Goal: Navigation & Orientation: Understand site structure

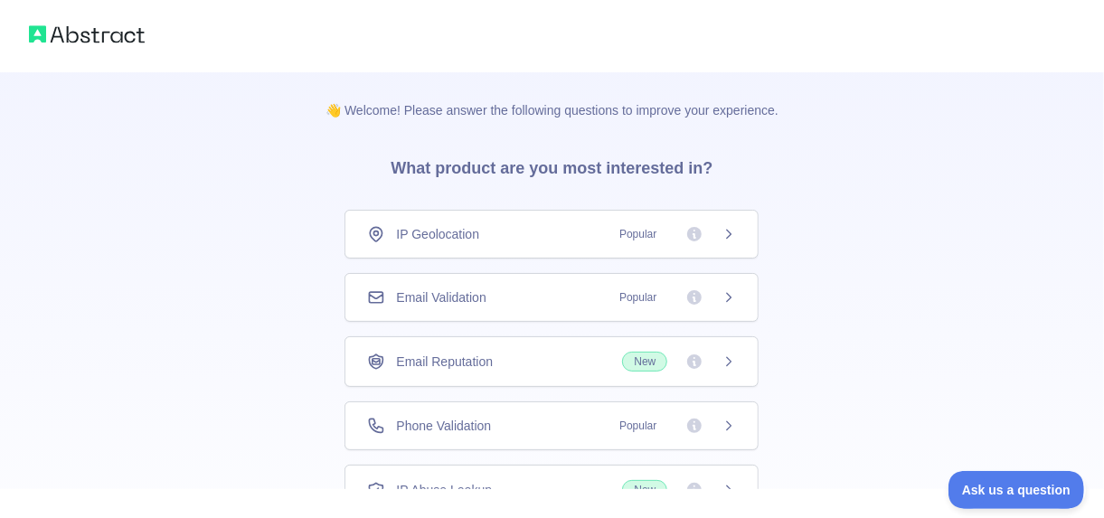
scroll to position [141, 0]
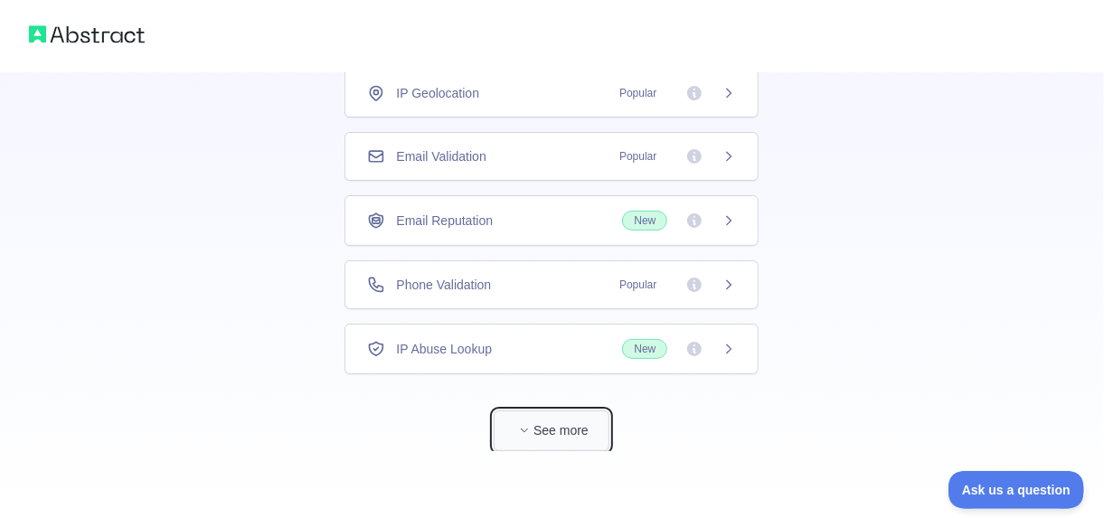
click at [546, 420] on button "See more" at bounding box center [551, 430] width 116 height 41
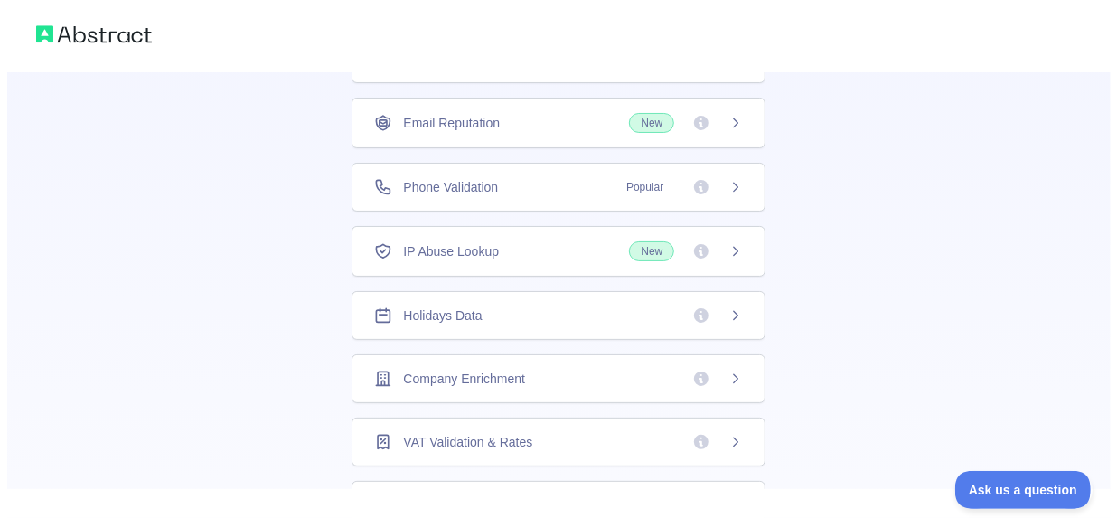
scroll to position [0, 0]
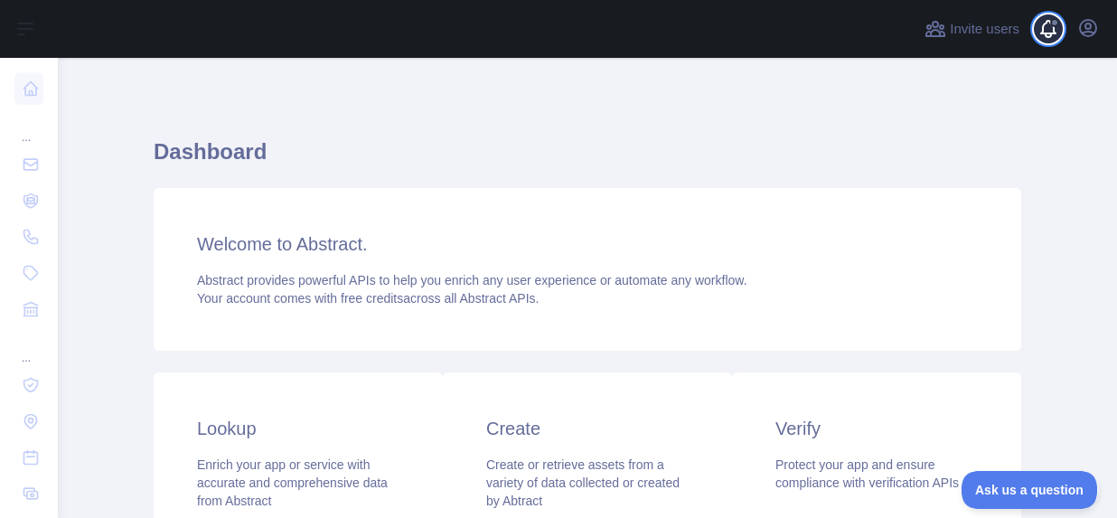
click at [1046, 34] on span at bounding box center [1056, 29] width 36 height 58
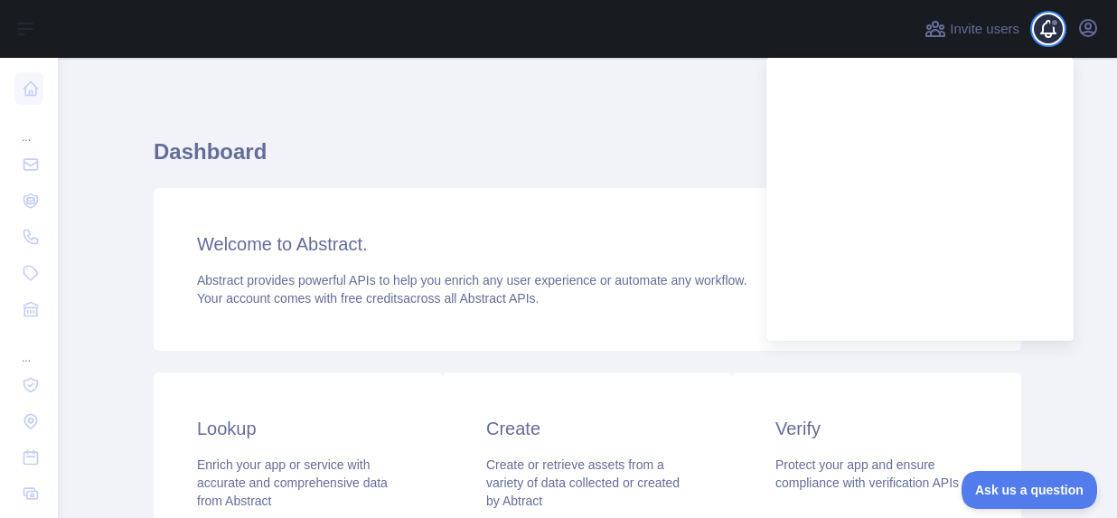
click at [1046, 34] on span at bounding box center [1056, 29] width 36 height 58
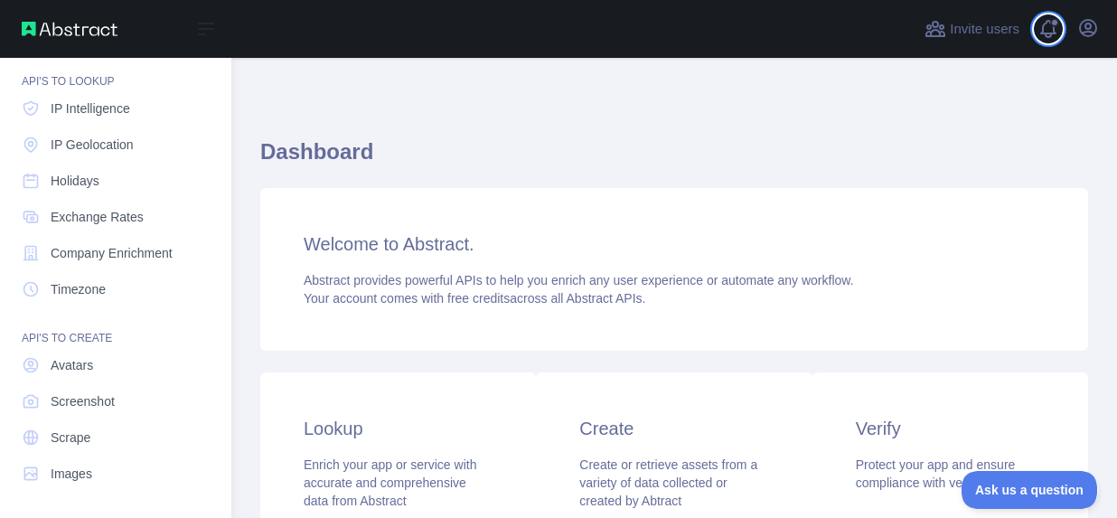
scroll to position [5, 0]
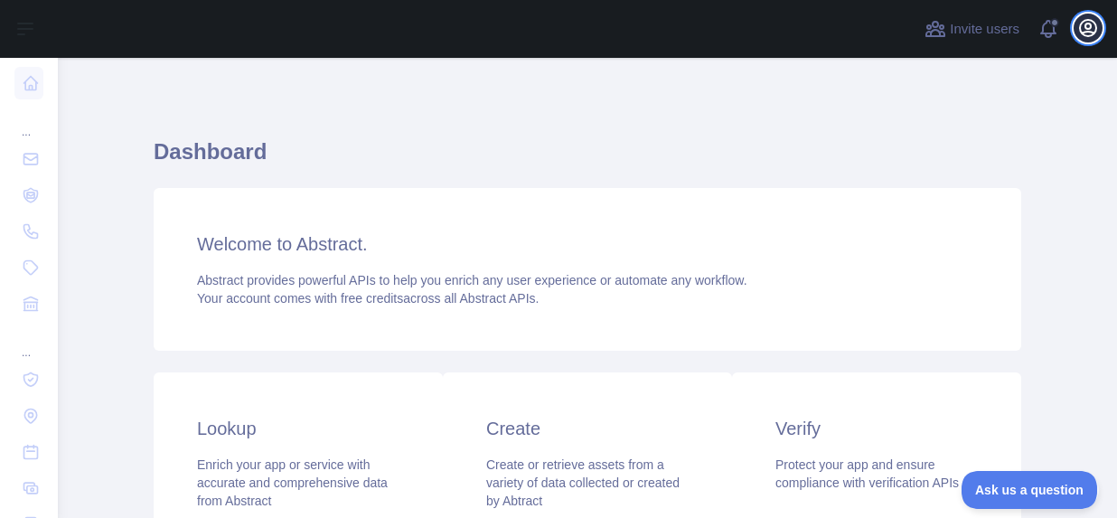
click at [1083, 41] on button "Open user menu" at bounding box center [1088, 28] width 29 height 29
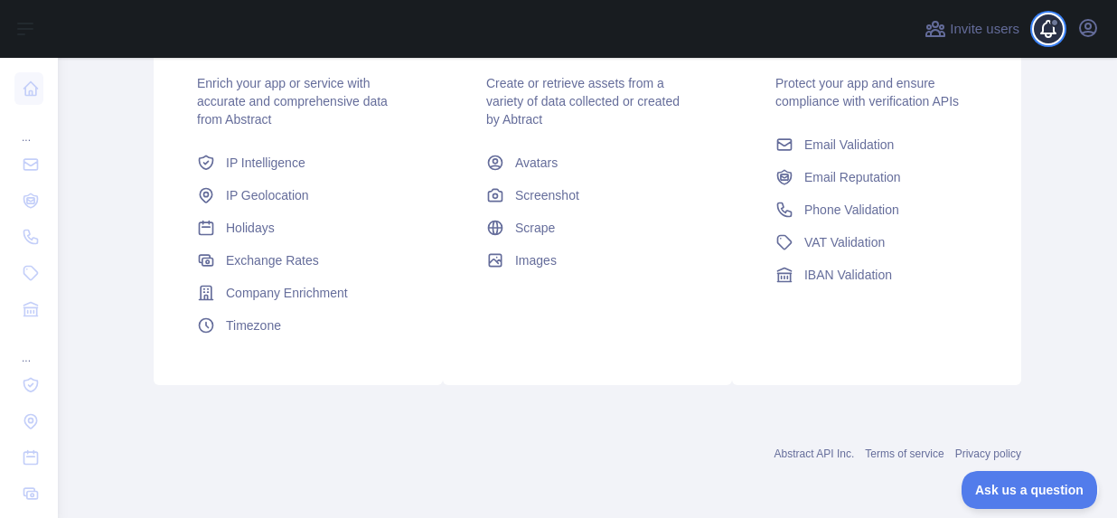
click at [1051, 32] on span at bounding box center [1056, 29] width 36 height 58
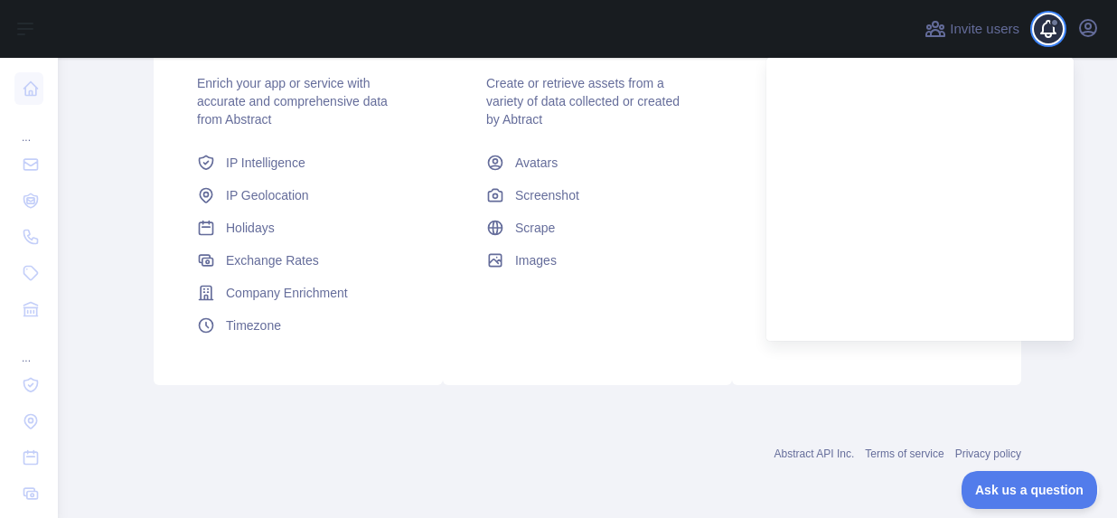
click at [1038, 28] on span at bounding box center [1056, 29] width 36 height 58
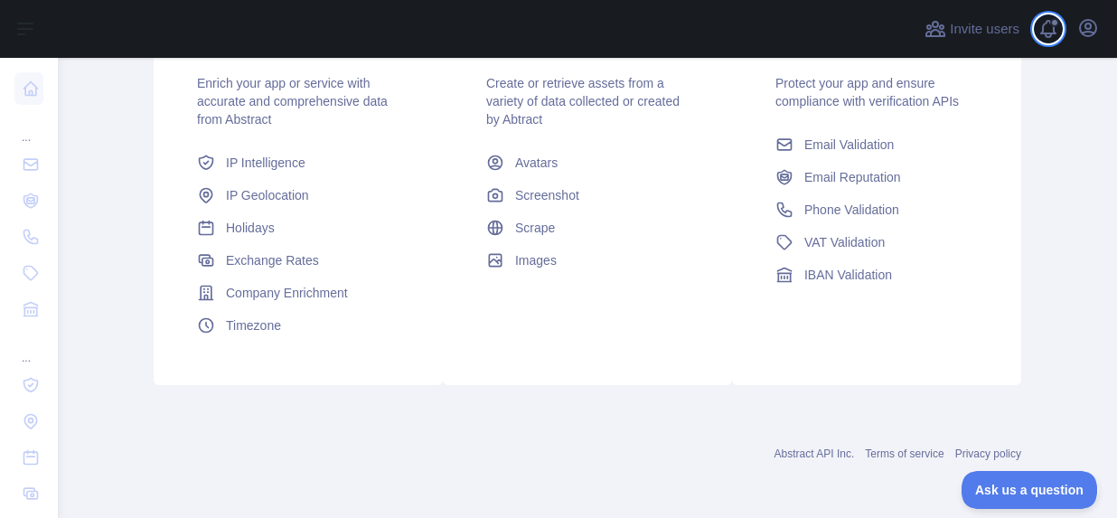
scroll to position [201, 0]
